Goal: Transaction & Acquisition: Purchase product/service

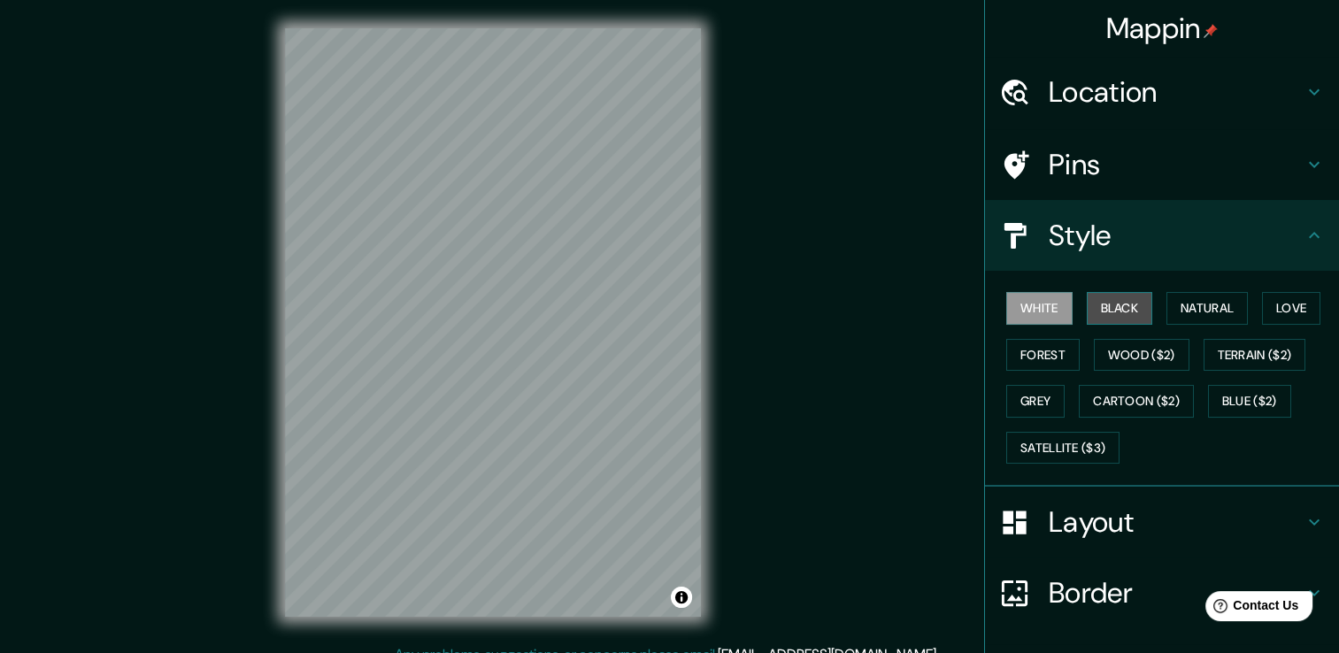
click at [1112, 309] on button "Black" at bounding box center [1120, 308] width 66 height 33
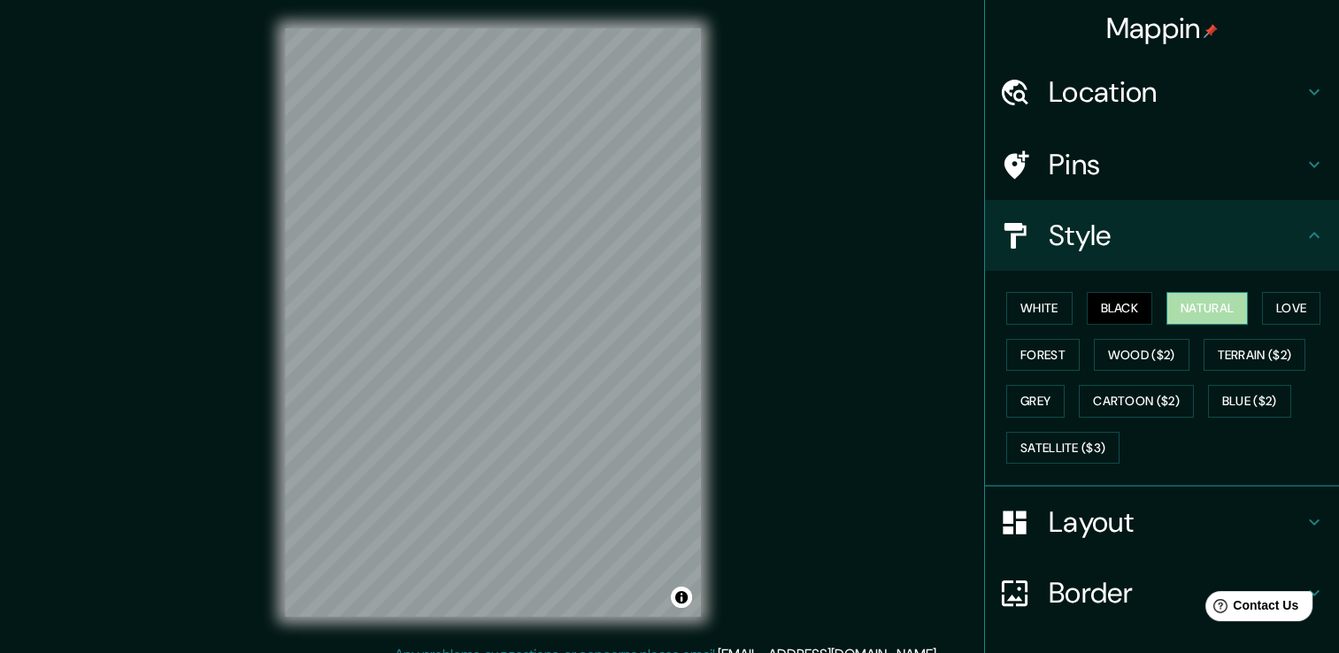
click at [1212, 317] on button "Natural" at bounding box center [1206, 308] width 81 height 33
click at [1281, 317] on button "Love" at bounding box center [1291, 308] width 58 height 33
click at [1210, 311] on button "Natural" at bounding box center [1206, 308] width 81 height 33
click at [1011, 356] on button "Forest" at bounding box center [1042, 355] width 73 height 33
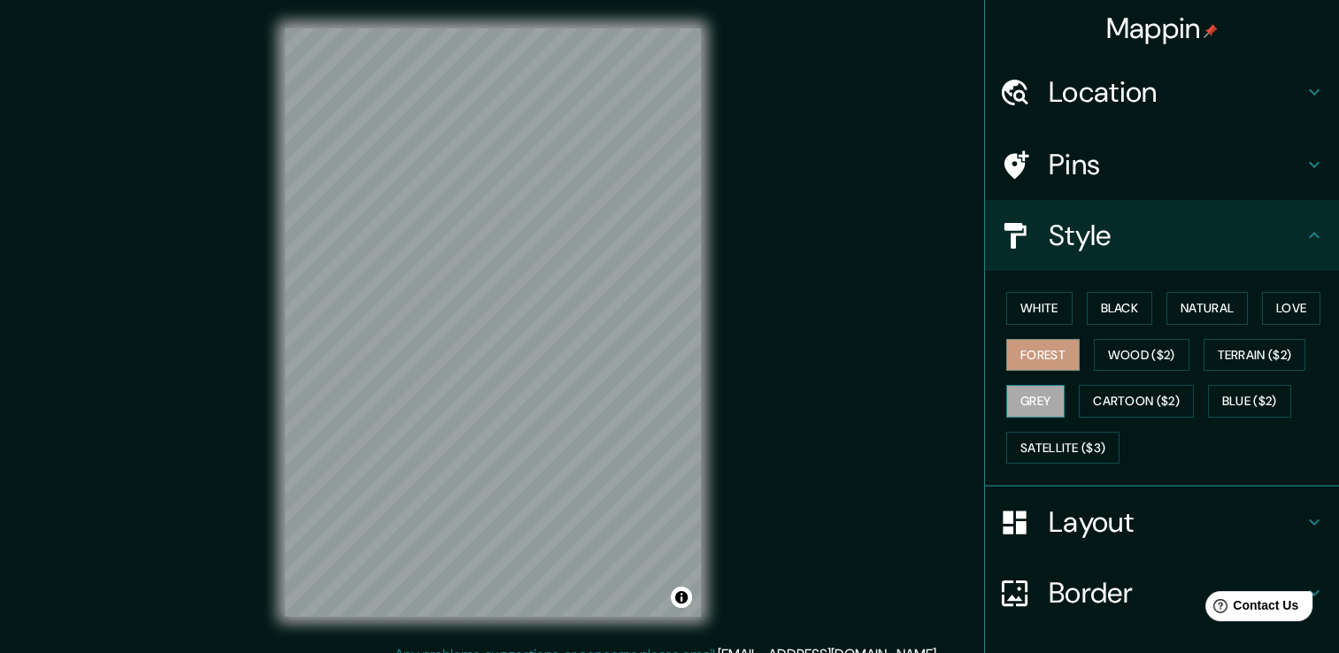
click at [1019, 412] on button "Grey" at bounding box center [1035, 401] width 58 height 33
click at [1232, 398] on button "Blue ($2)" at bounding box center [1249, 401] width 83 height 33
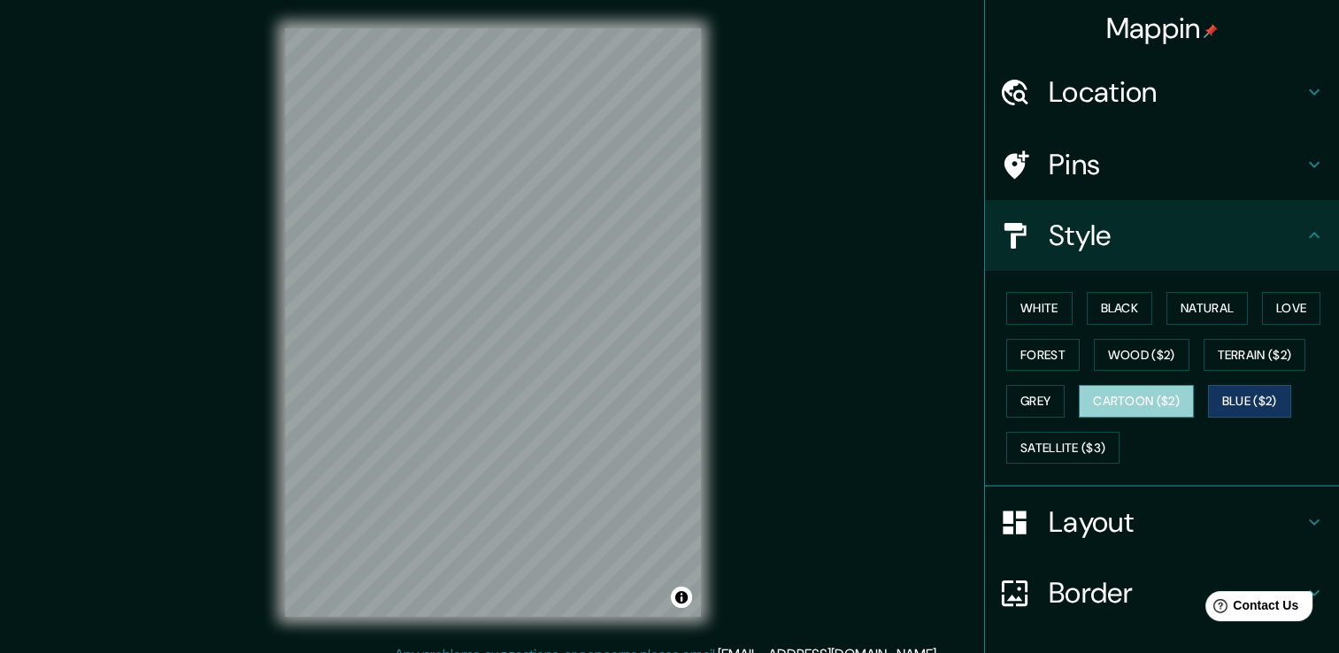
click at [1163, 393] on button "Cartoon ($2)" at bounding box center [1136, 401] width 115 height 33
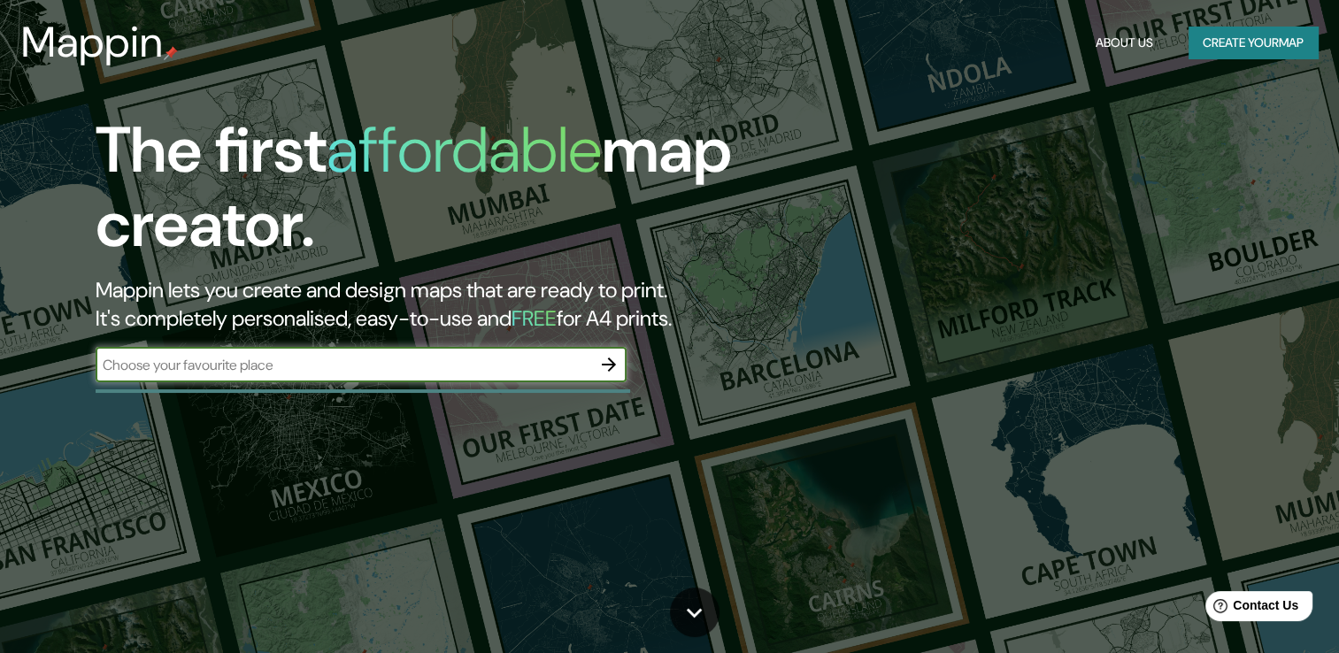
click at [294, 370] on input "text" at bounding box center [344, 365] width 496 height 20
type input "[GEOGRAPHIC_DATA]"
click at [611, 371] on icon "button" at bounding box center [608, 364] width 21 height 21
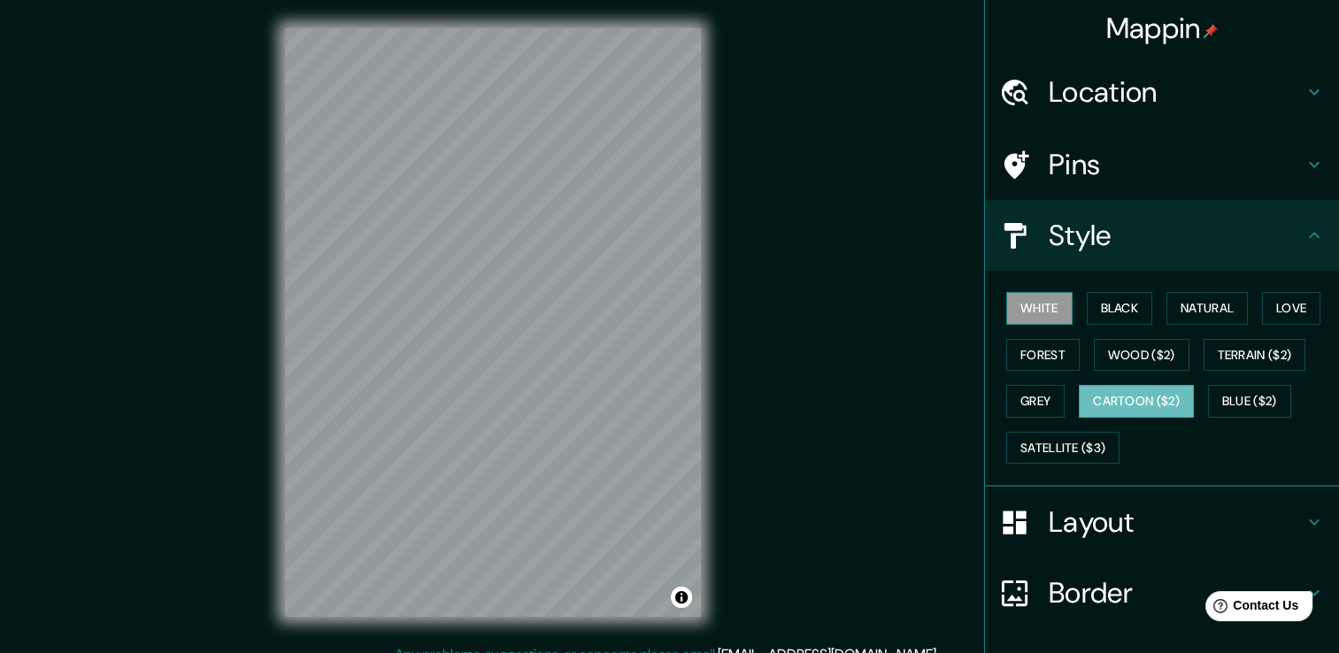
click at [1031, 311] on button "White" at bounding box center [1039, 308] width 66 height 33
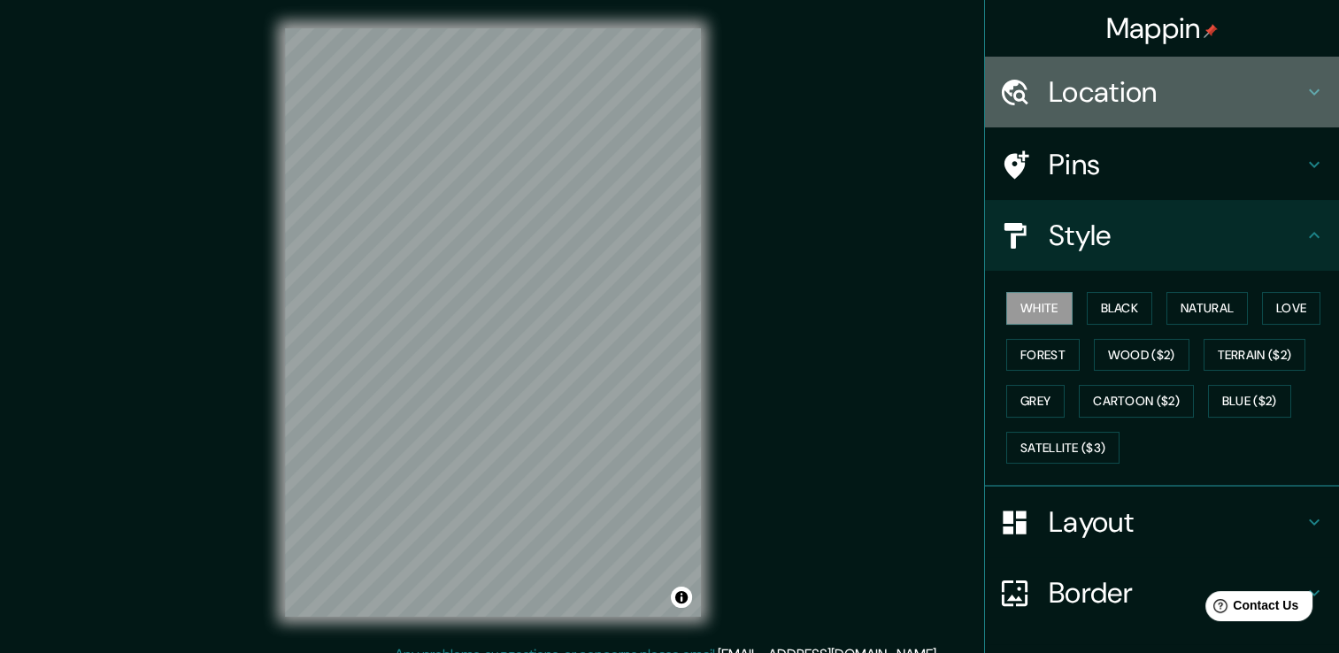
click at [1056, 68] on div "Location" at bounding box center [1162, 92] width 354 height 71
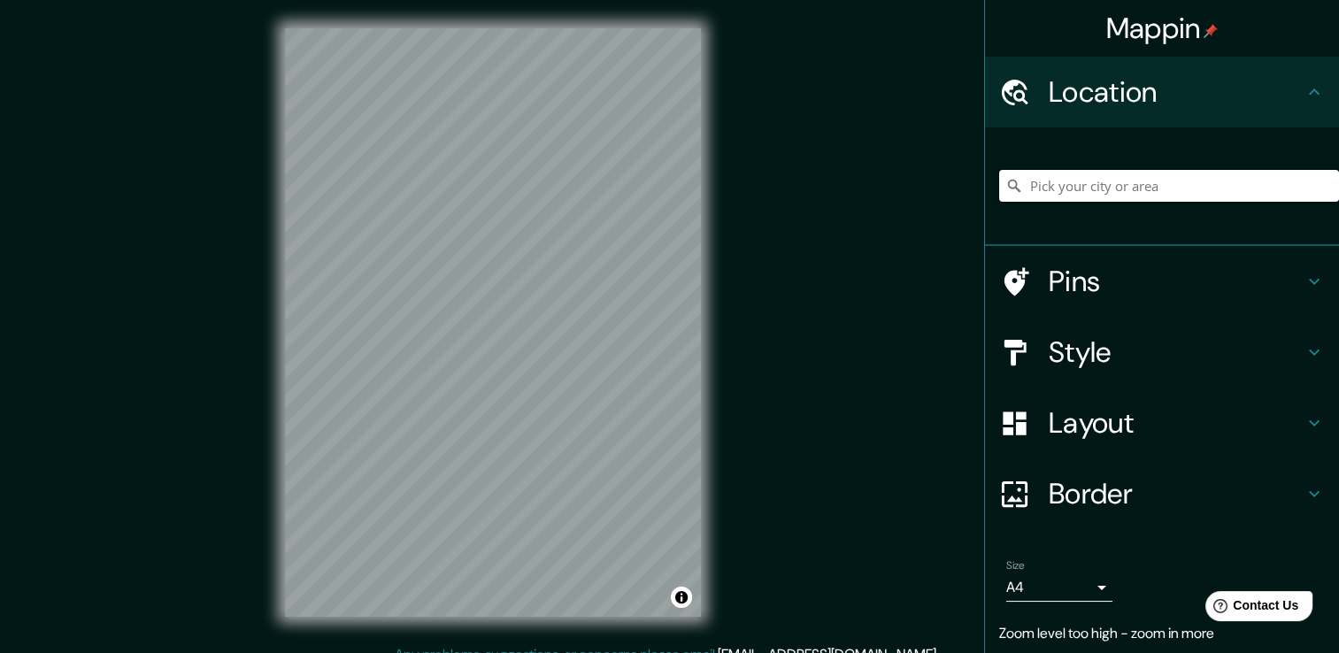
click at [1078, 193] on input "Pick your city or area" at bounding box center [1169, 186] width 340 height 32
type input "[PERSON_NAME], [GEOGRAPHIC_DATA][PERSON_NAME], [GEOGRAPHIC_DATA]"
click at [713, 448] on div "© Mapbox © OpenStreetMap Improve this map" at bounding box center [493, 322] width 473 height 644
click at [936, 349] on div "Mappin Location [GEOGRAPHIC_DATA], [GEOGRAPHIC_DATA][PERSON_NAME], [GEOGRAPHIC_…" at bounding box center [669, 336] width 1339 height 673
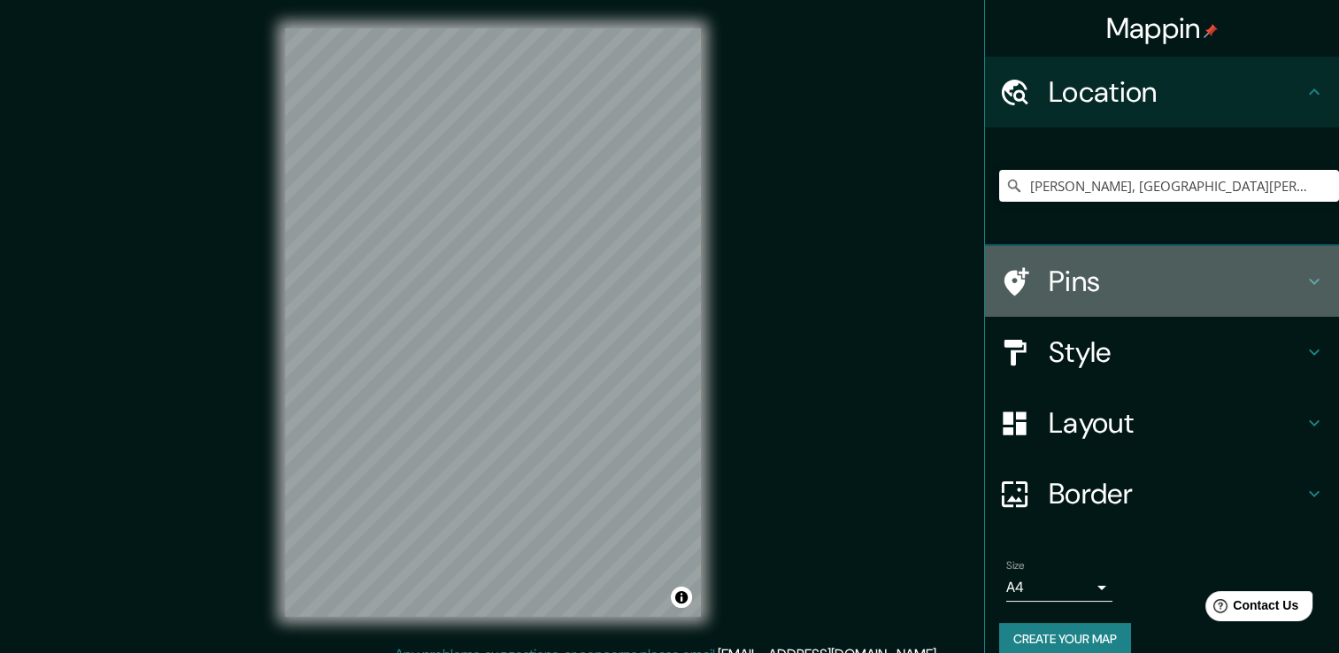
click at [1051, 313] on div "Pins" at bounding box center [1162, 281] width 354 height 71
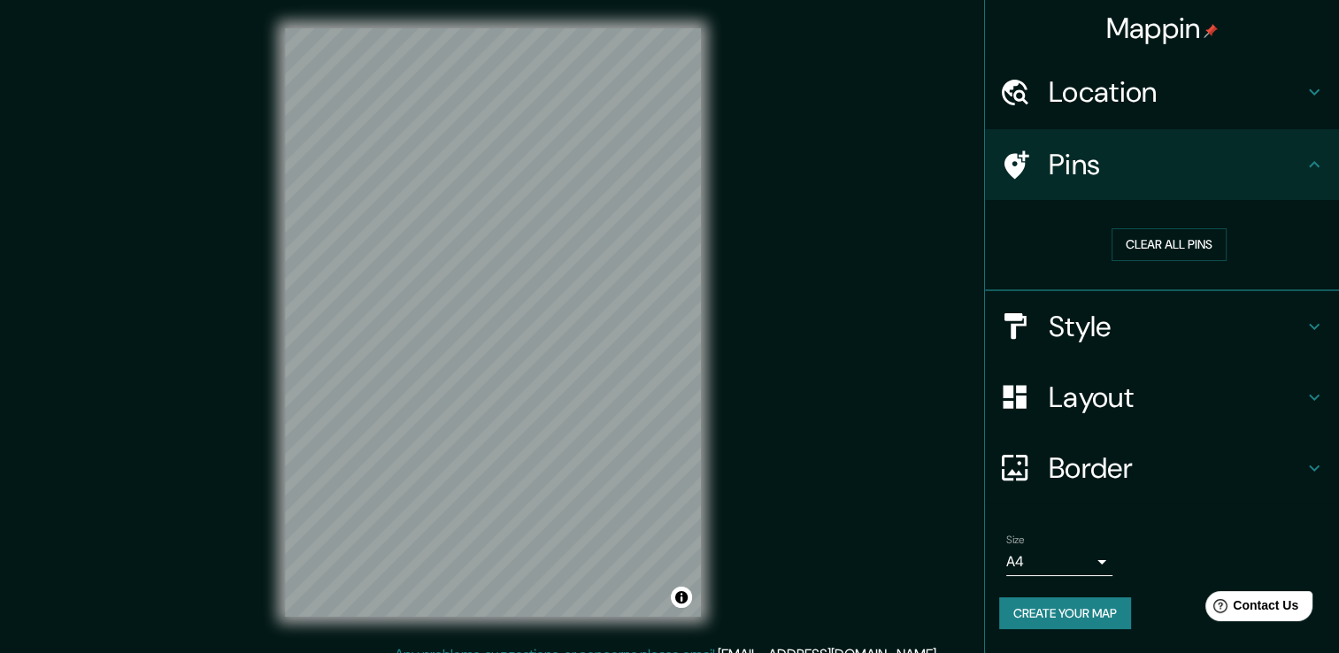
click at [1073, 326] on h4 "Style" at bounding box center [1176, 326] width 255 height 35
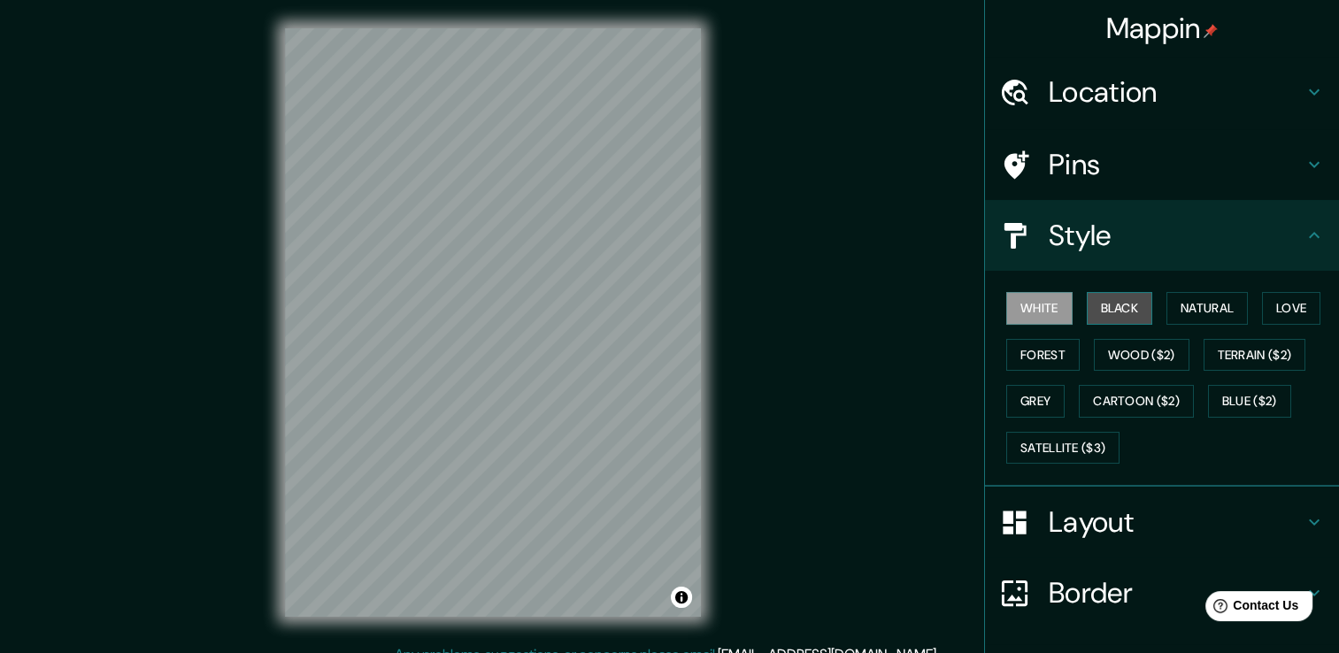
click at [1123, 314] on button "Black" at bounding box center [1120, 308] width 66 height 33
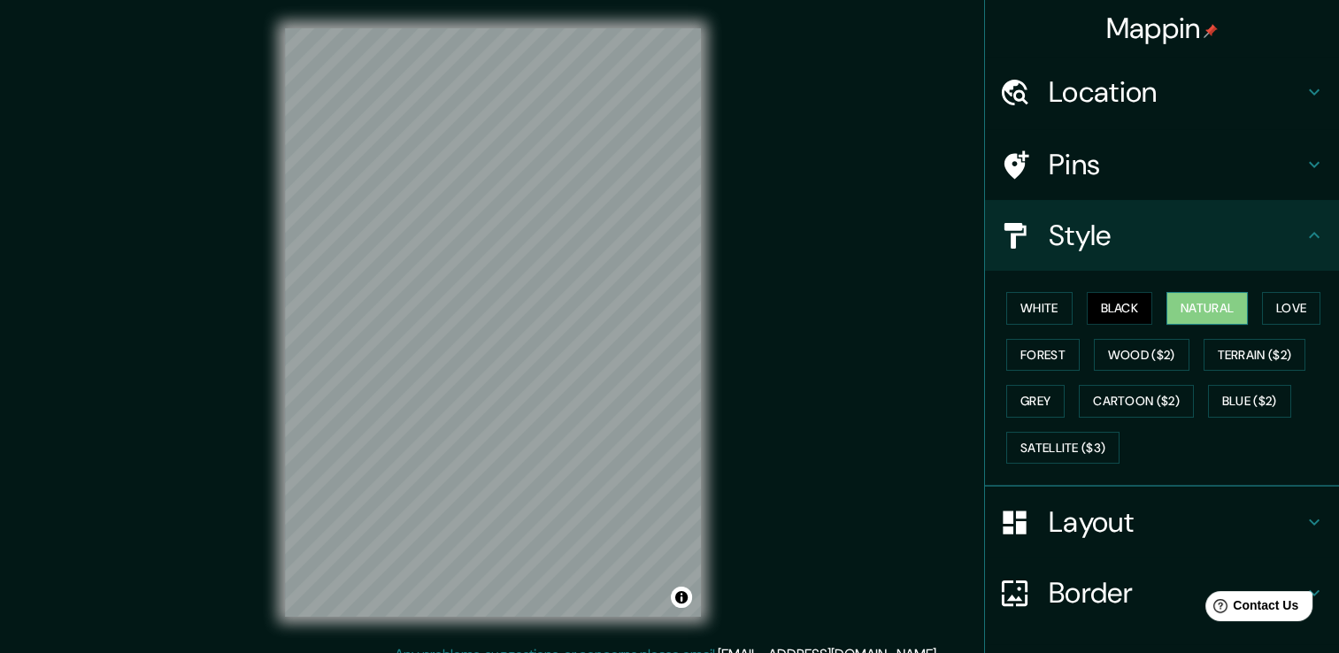
click at [1197, 313] on button "Natural" at bounding box center [1206, 308] width 81 height 33
click at [1041, 306] on button "White" at bounding box center [1039, 308] width 66 height 33
click at [1197, 302] on button "Natural" at bounding box center [1206, 308] width 81 height 33
click at [1037, 432] on button "Satellite ($3)" at bounding box center [1062, 448] width 113 height 33
click at [1184, 310] on button "Natural" at bounding box center [1206, 308] width 81 height 33
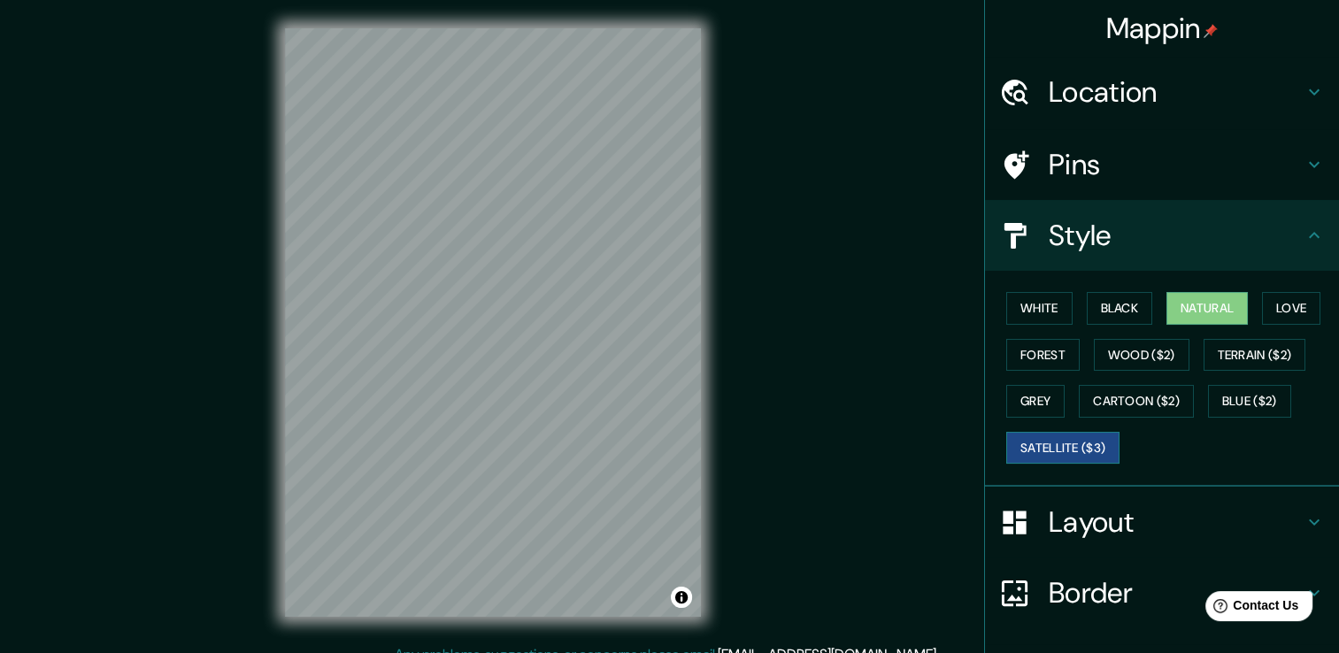
click at [1074, 439] on button "Satellite ($3)" at bounding box center [1062, 448] width 113 height 33
click at [1214, 304] on button "Natural" at bounding box center [1206, 308] width 81 height 33
click at [1029, 311] on button "White" at bounding box center [1039, 308] width 66 height 33
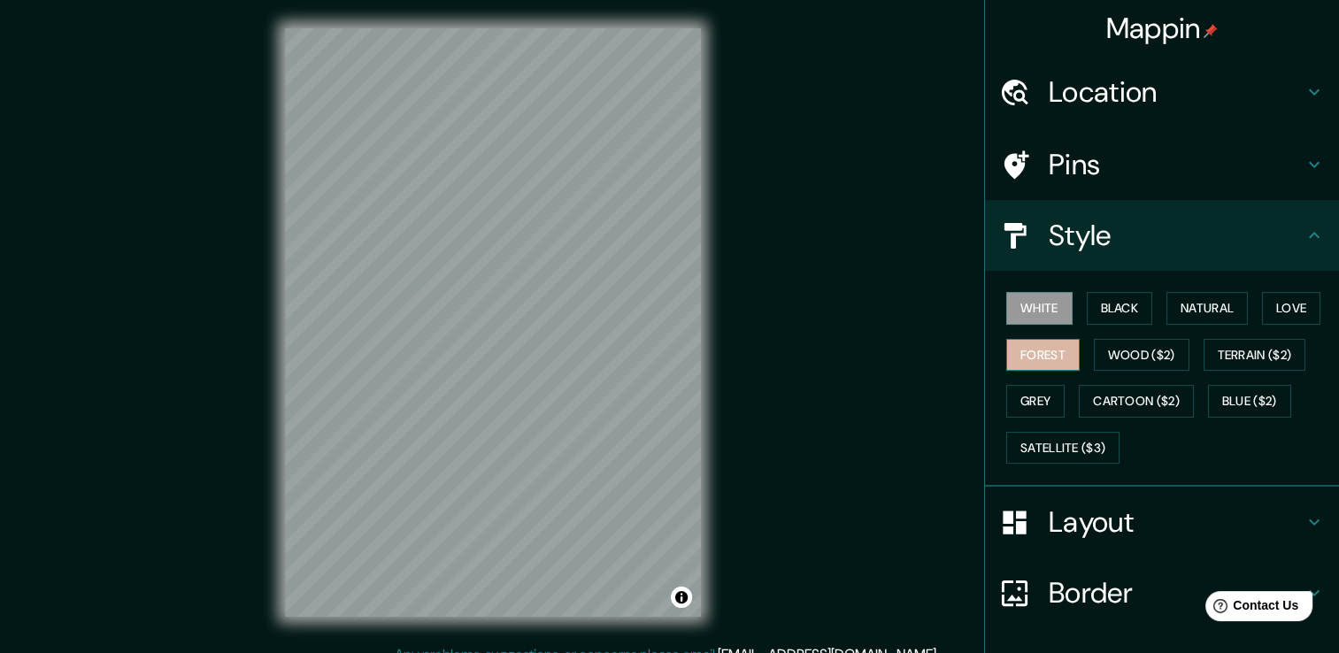
click at [1029, 339] on button "Forest" at bounding box center [1042, 355] width 73 height 33
click at [1014, 398] on button "Grey" at bounding box center [1035, 401] width 58 height 33
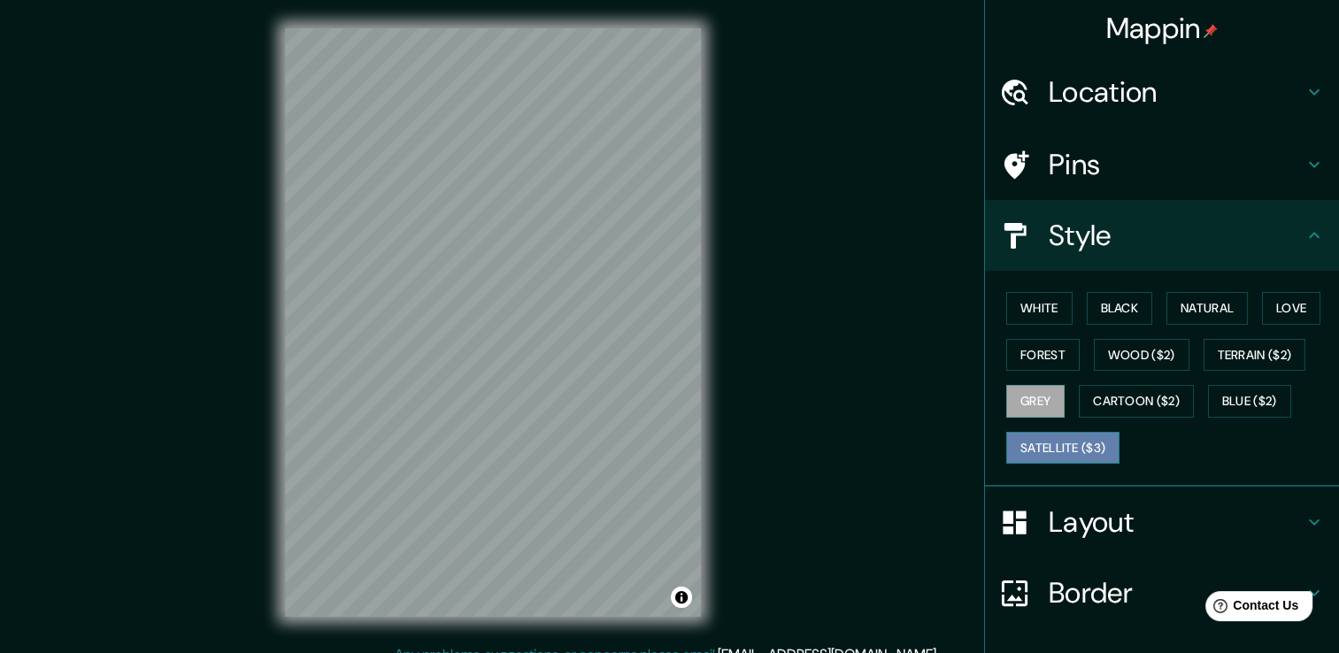
click at [1027, 441] on button "Satellite ($3)" at bounding box center [1062, 448] width 113 height 33
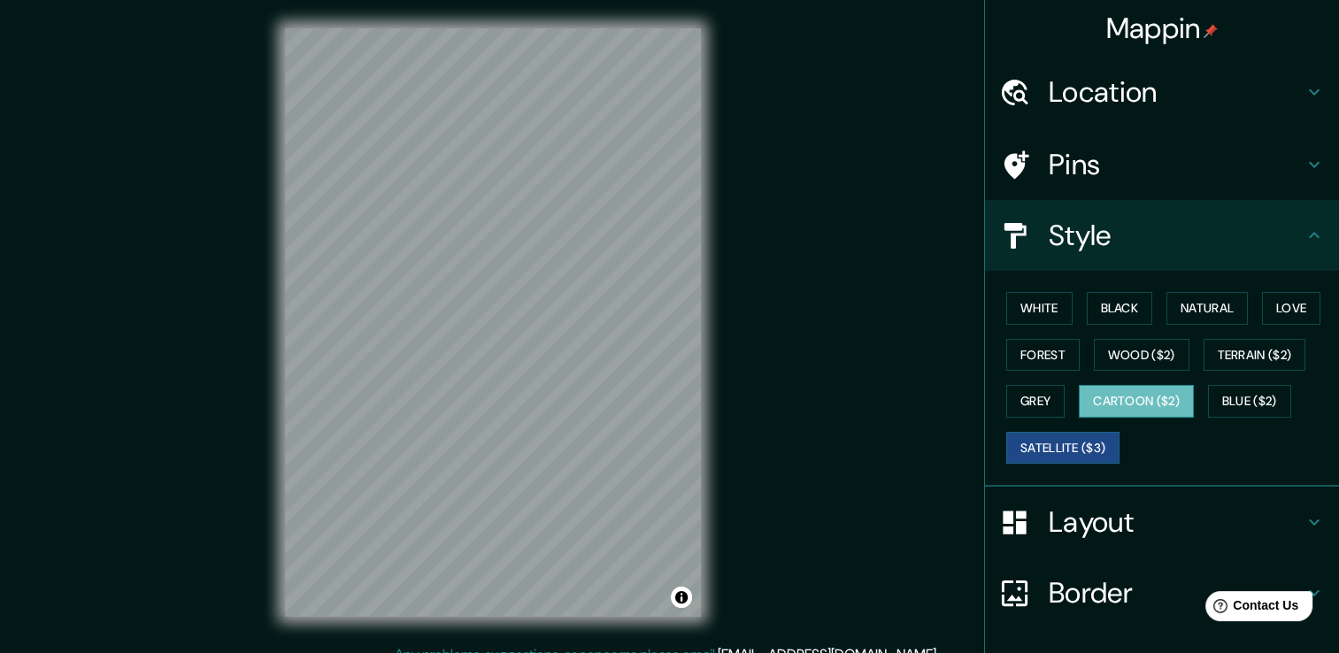
click at [1125, 402] on button "Cartoon ($2)" at bounding box center [1136, 401] width 115 height 33
click at [1267, 407] on button "Blue ($2)" at bounding box center [1249, 401] width 83 height 33
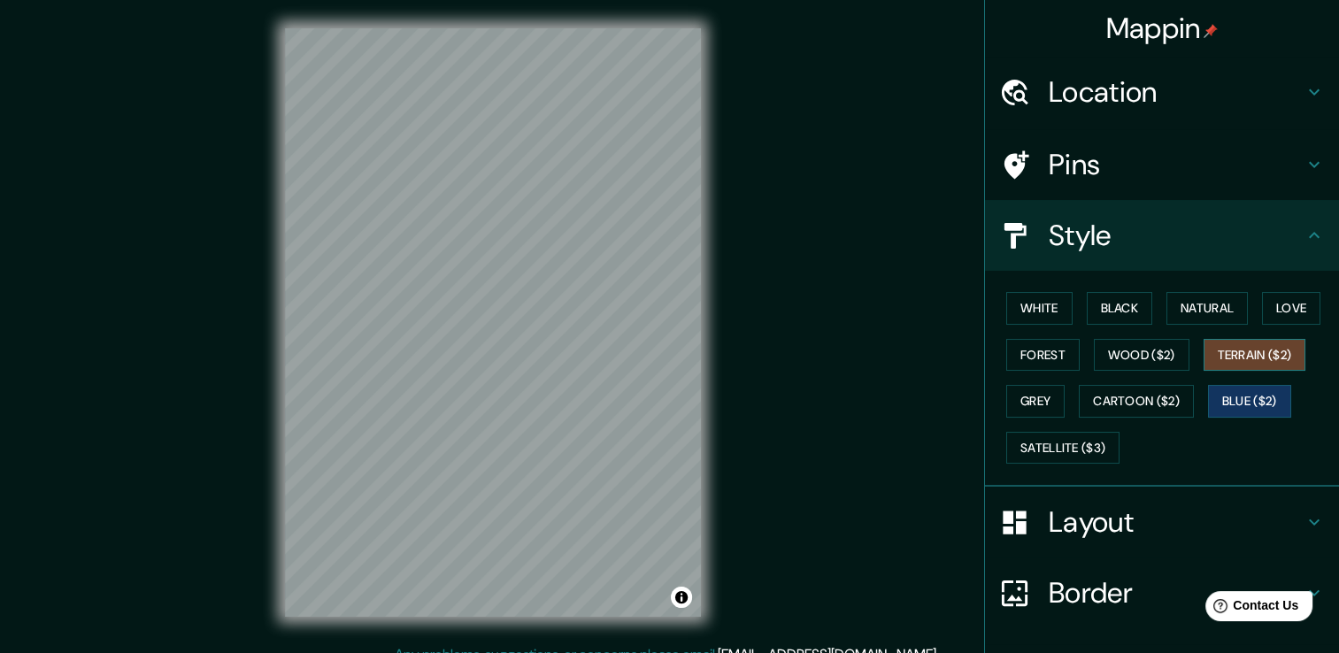
click at [1239, 351] on button "Terrain ($2)" at bounding box center [1255, 355] width 103 height 33
click at [1274, 305] on button "Love" at bounding box center [1291, 308] width 58 height 33
click at [1253, 349] on button "Terrain ($2)" at bounding box center [1255, 355] width 103 height 33
click at [1150, 349] on button "Wood ($2)" at bounding box center [1142, 355] width 96 height 33
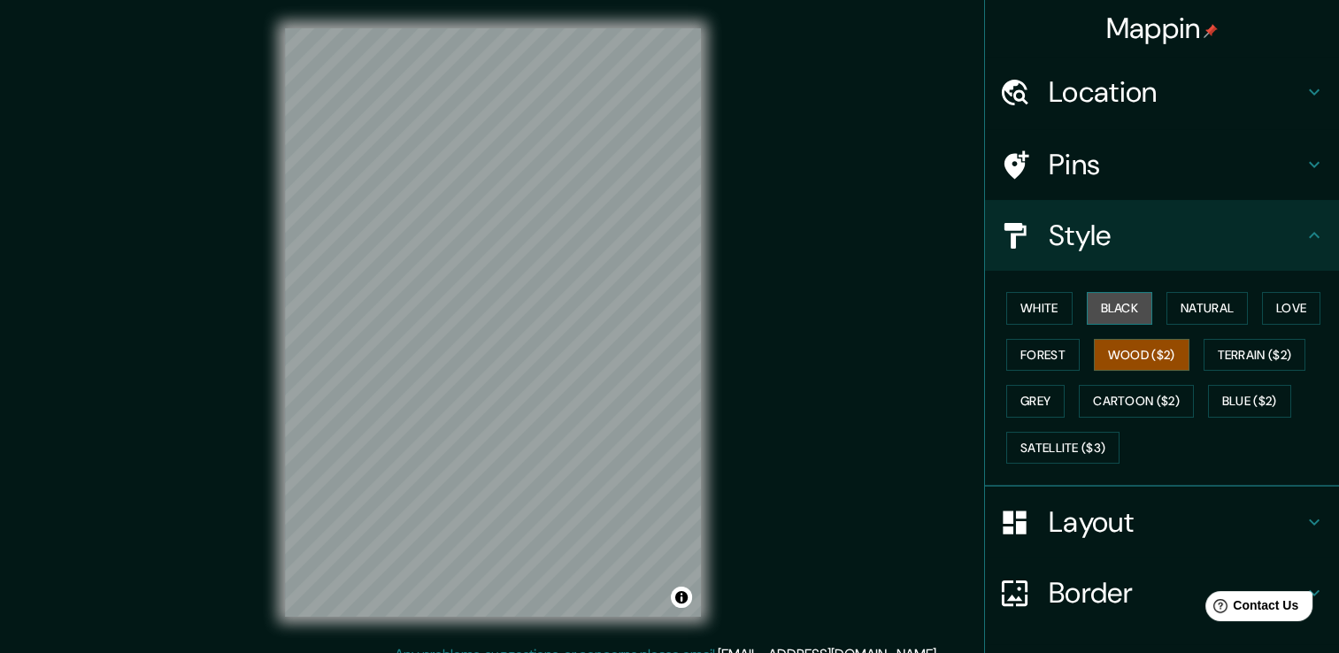
click at [1122, 317] on button "Black" at bounding box center [1120, 308] width 66 height 33
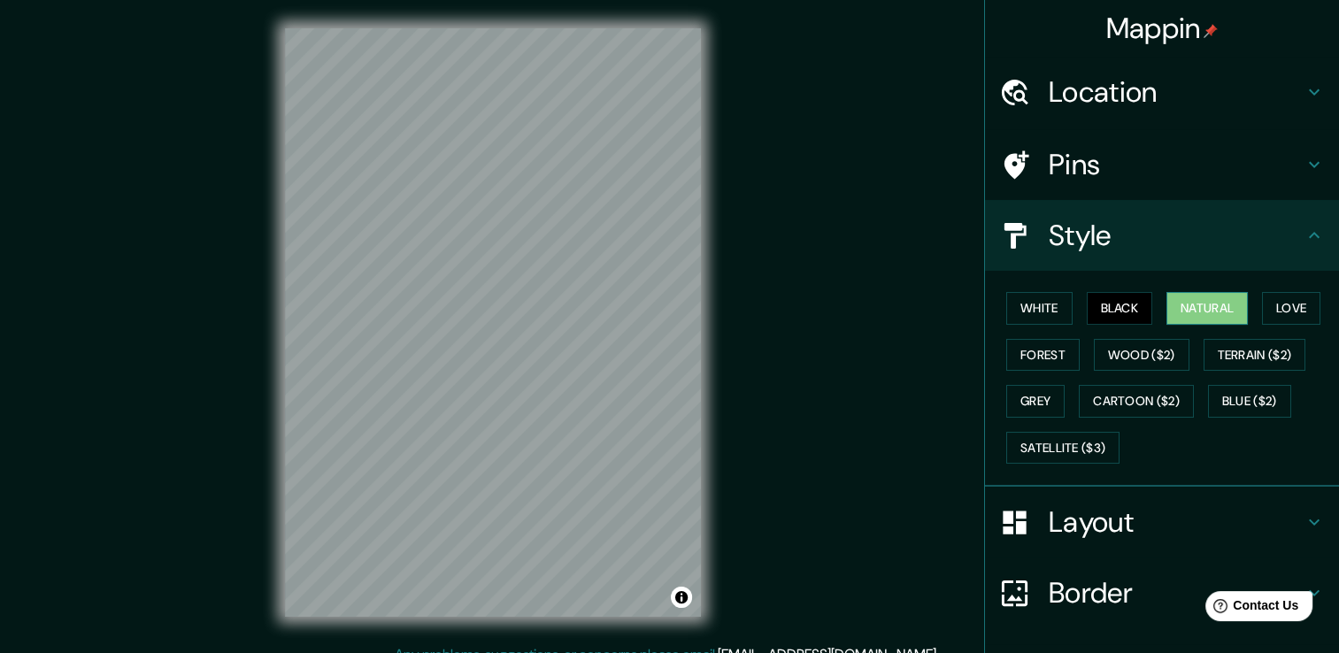
click at [1186, 322] on button "Natural" at bounding box center [1206, 308] width 81 height 33
